Goal: Transaction & Acquisition: Purchase product/service

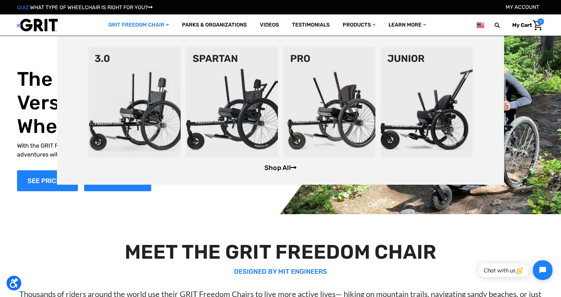
click at [278, 169] on link "Shop All" at bounding box center [281, 168] width 32 height 8
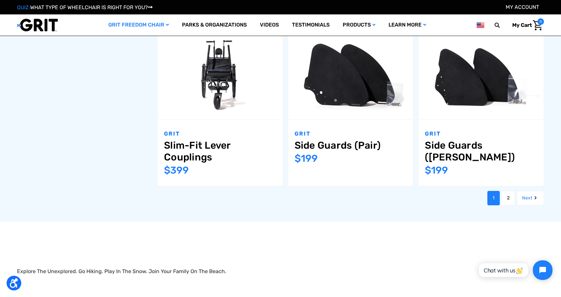
scroll to position [790, 0]
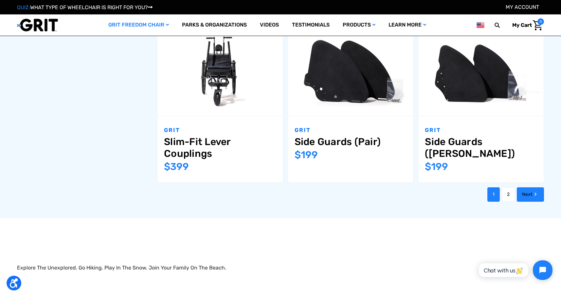
click at [526, 187] on link "Next" at bounding box center [530, 194] width 27 height 14
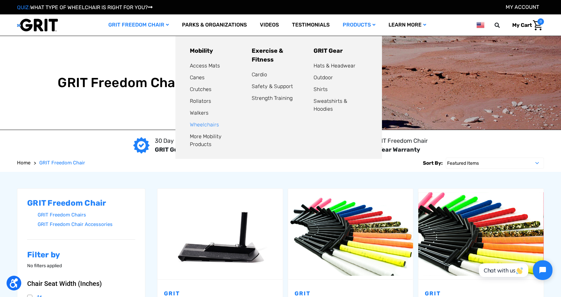
click at [203, 125] on link "Wheelchairs" at bounding box center [204, 124] width 29 height 6
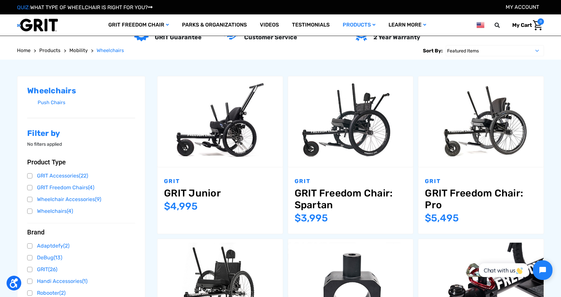
scroll to position [79, 0]
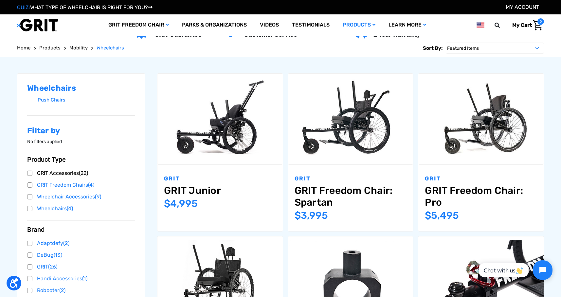
click at [60, 173] on link "GRIT Accessories (22)" at bounding box center [81, 173] width 108 height 10
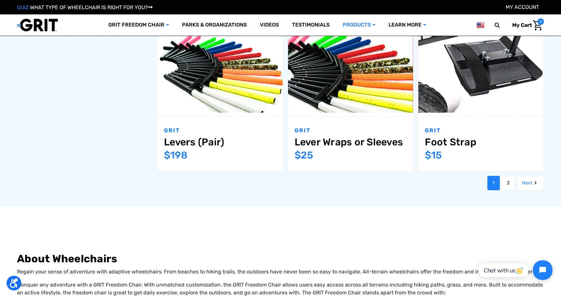
scroll to position [782, 0]
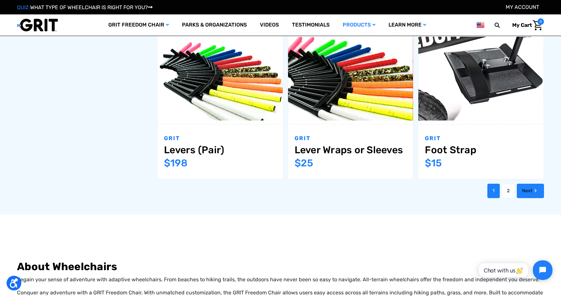
click at [530, 184] on link "Next" at bounding box center [530, 191] width 27 height 14
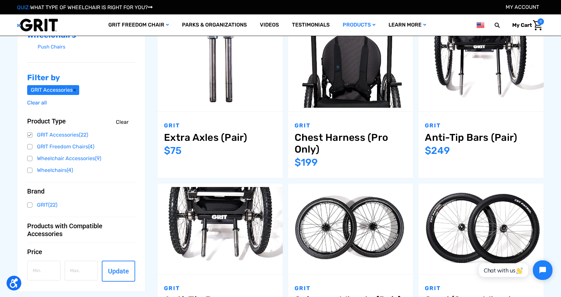
scroll to position [227, 0]
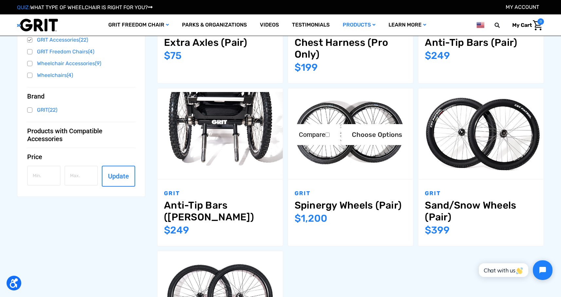
click at [304, 126] on div "Compare Choose Options" at bounding box center [350, 133] width 124 height 23
click at [310, 175] on img "Spinergy Wheels (Pair),$1,200.00\a" at bounding box center [350, 133] width 125 height 83
